Goal: Check status: Check status

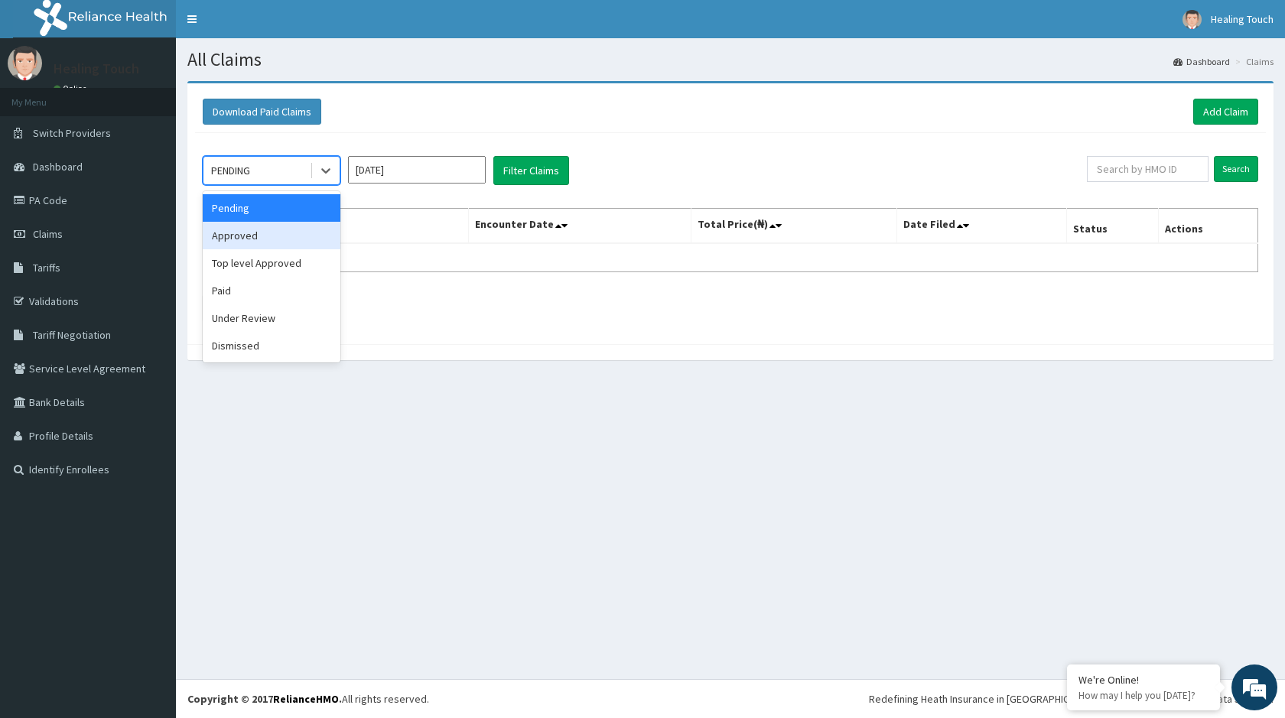
click at [278, 241] on div "Approved" at bounding box center [272, 236] width 138 height 28
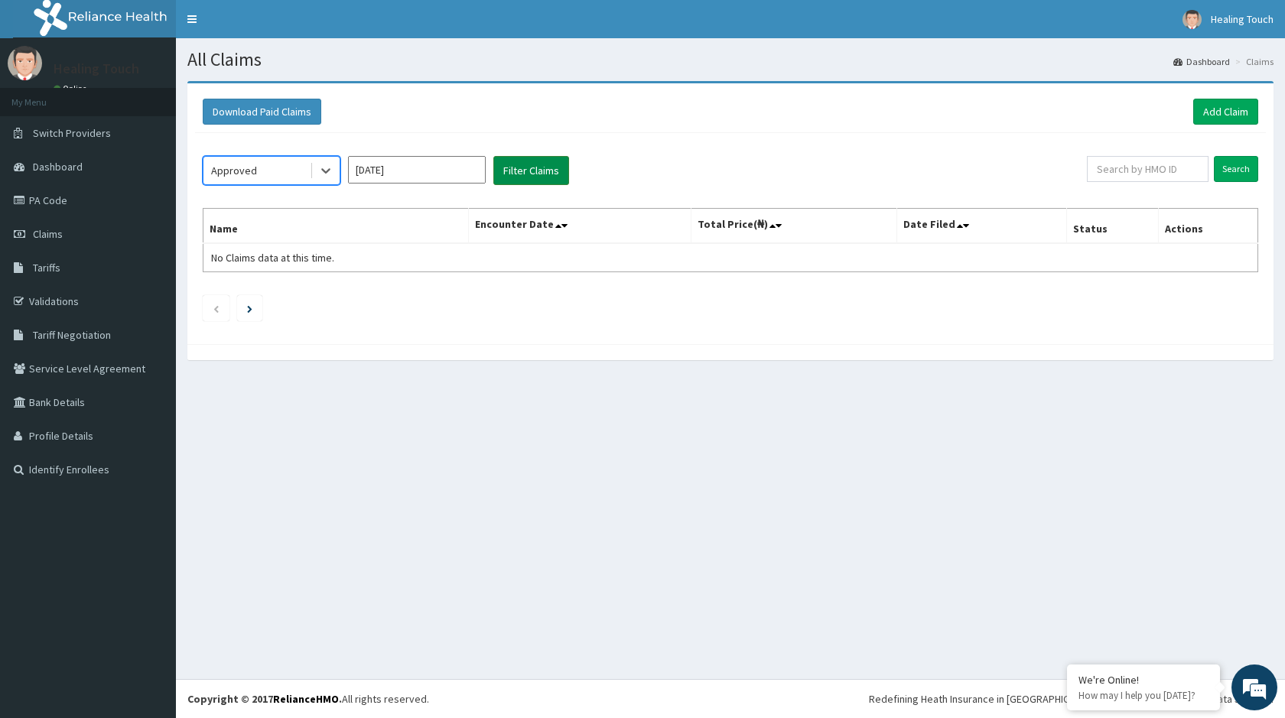
click at [541, 166] on button "Filter Claims" at bounding box center [531, 170] width 76 height 29
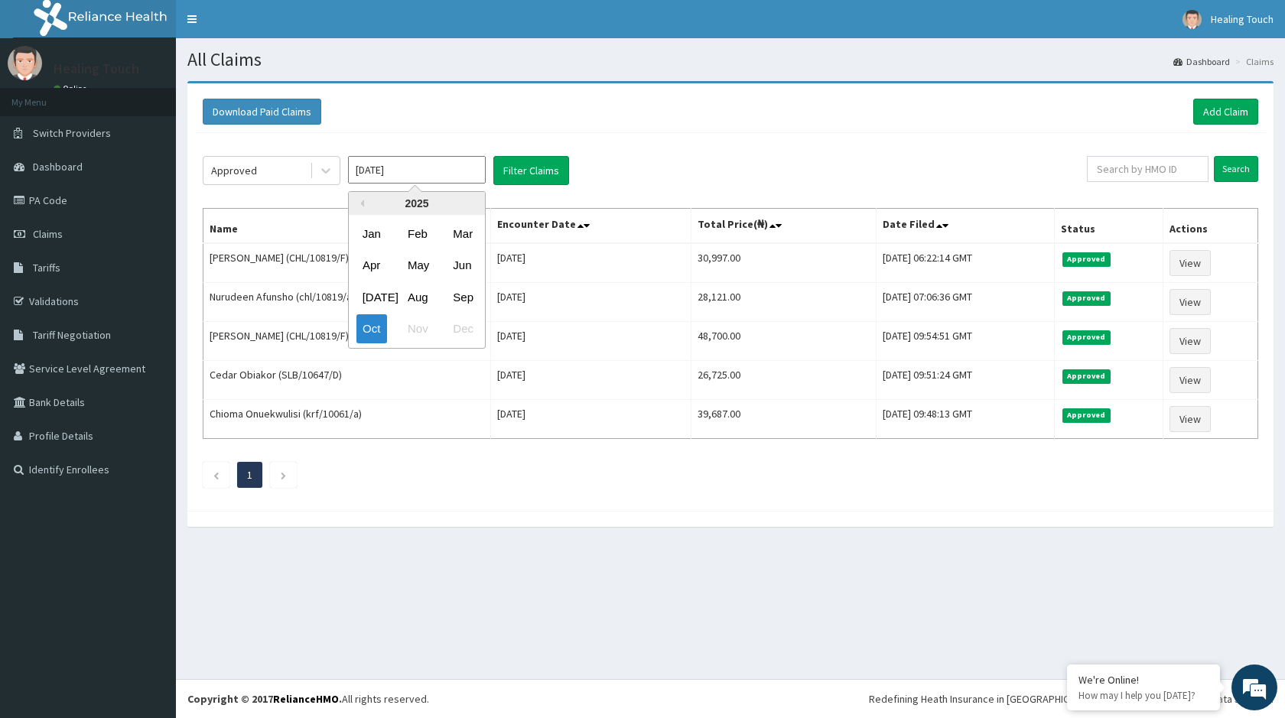
click at [421, 181] on input "Oct 2025" at bounding box center [417, 170] width 138 height 28
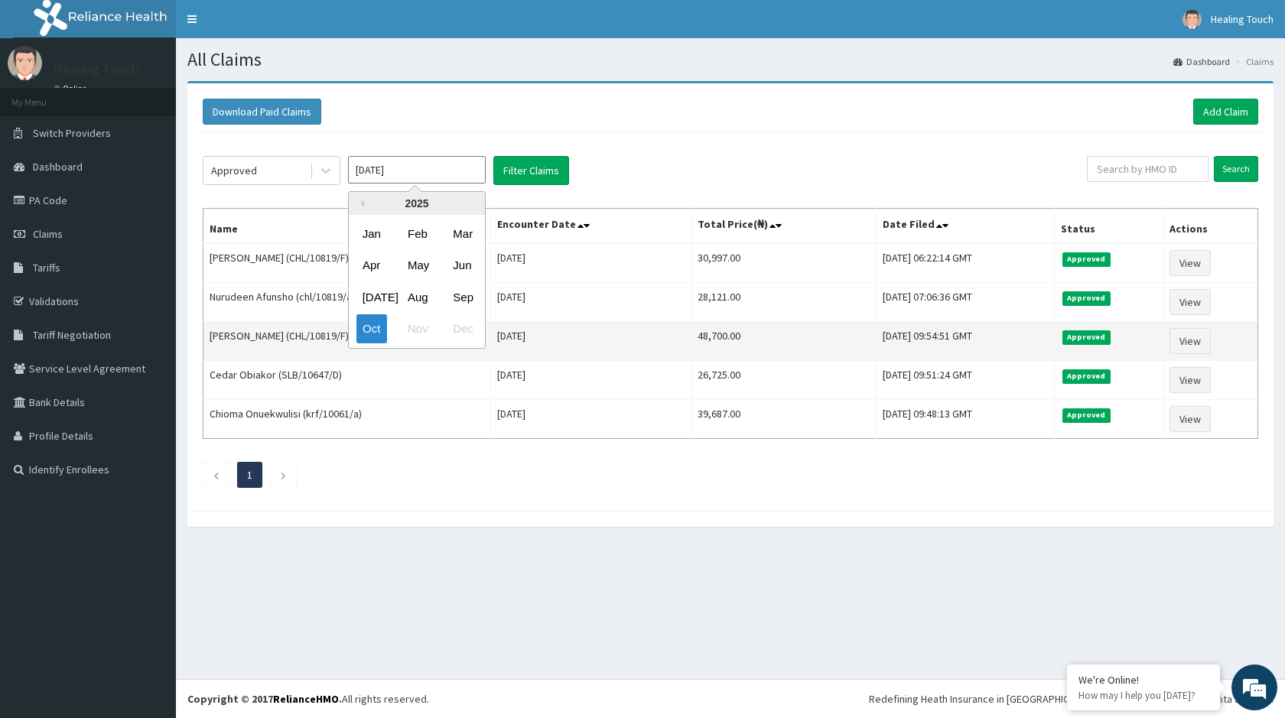
click at [365, 332] on div "Oct" at bounding box center [371, 329] width 31 height 28
click at [1200, 349] on link "View" at bounding box center [1189, 341] width 41 height 26
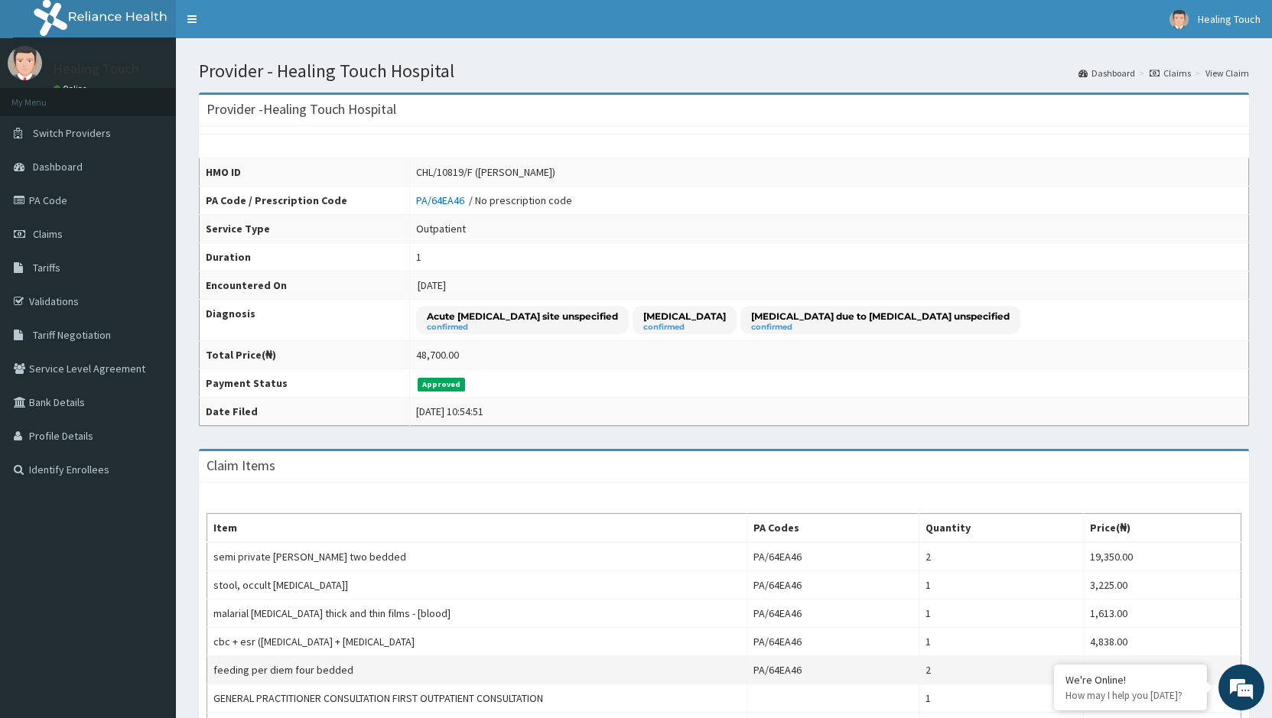
click at [861, 663] on td "PA/64EA46" at bounding box center [832, 670] width 173 height 28
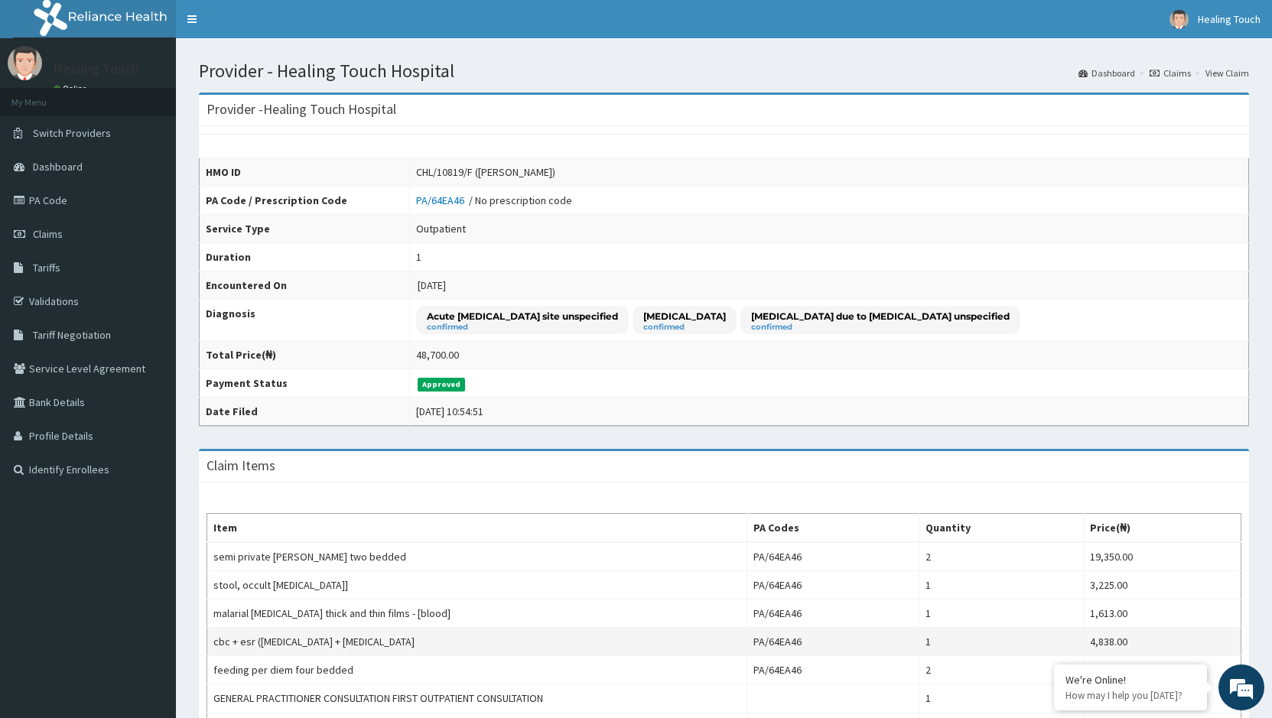
click at [948, 642] on td "1" at bounding box center [1001, 642] width 164 height 28
click at [981, 645] on td "1" at bounding box center [1001, 642] width 164 height 28
